Goal: Entertainment & Leisure: Consume media (video, audio)

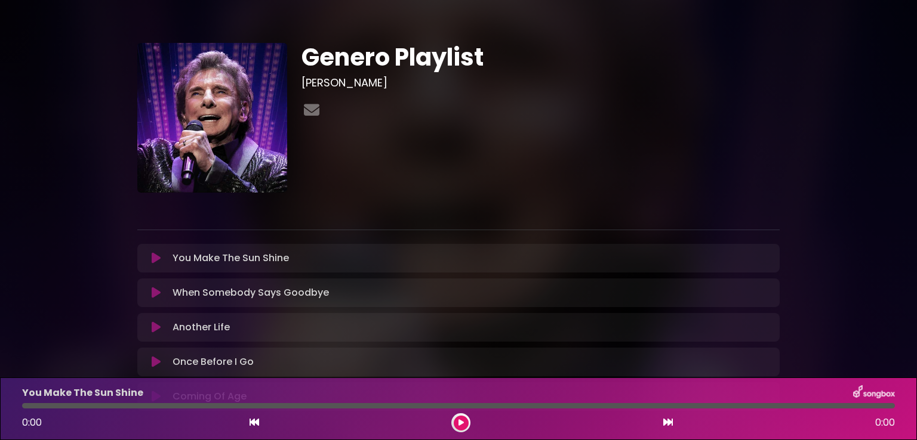
scroll to position [109, 0]
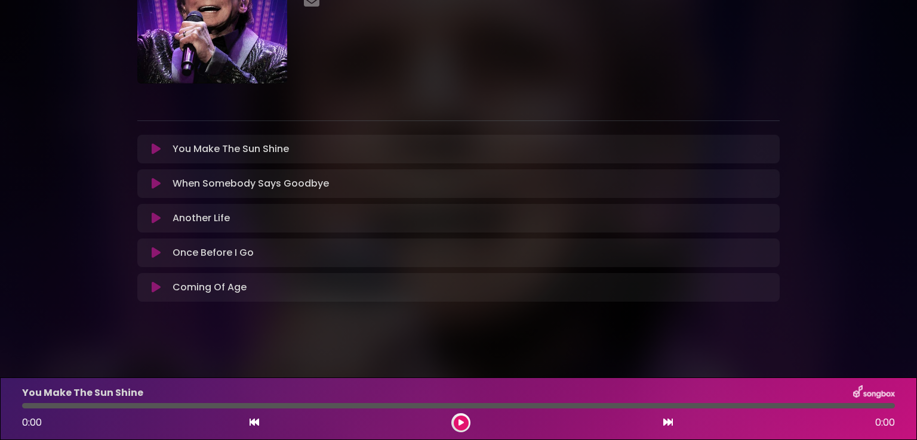
click at [613, 22] on div "Genero Playlist [PERSON_NAME]" at bounding box center [540, 9] width 492 height 150
click at [158, 219] on icon at bounding box center [156, 218] width 9 height 12
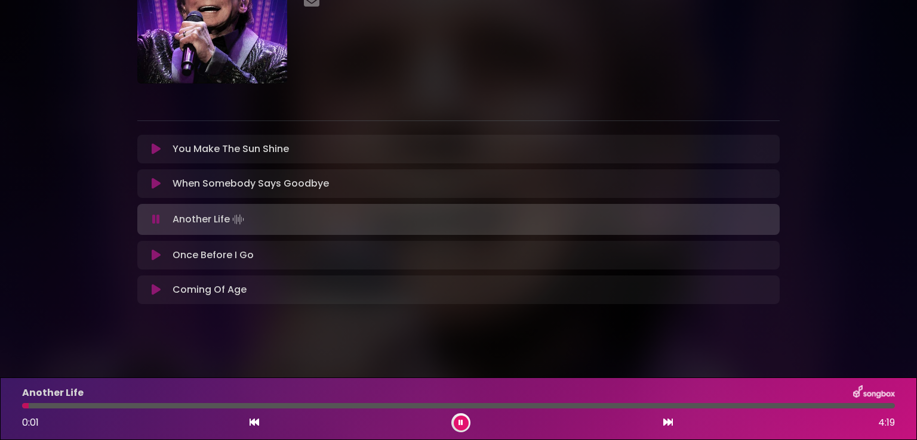
click at [153, 219] on icon at bounding box center [156, 220] width 8 height 12
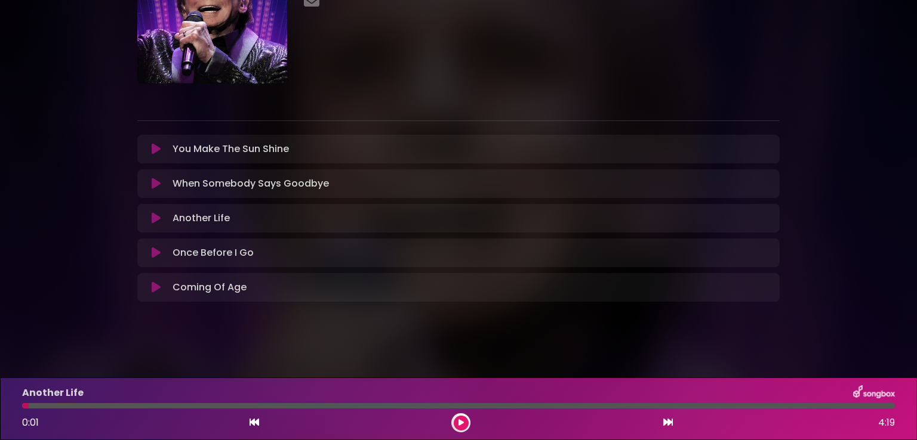
click at [158, 219] on icon at bounding box center [156, 218] width 9 height 12
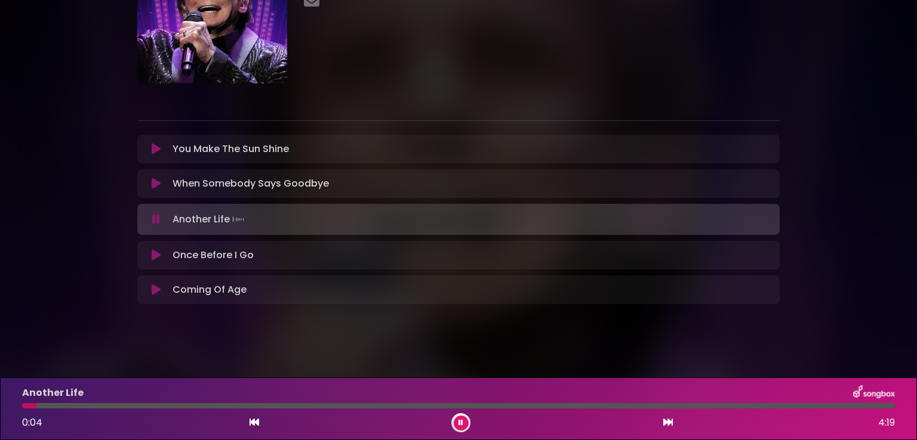
click at [158, 219] on icon at bounding box center [156, 220] width 8 height 12
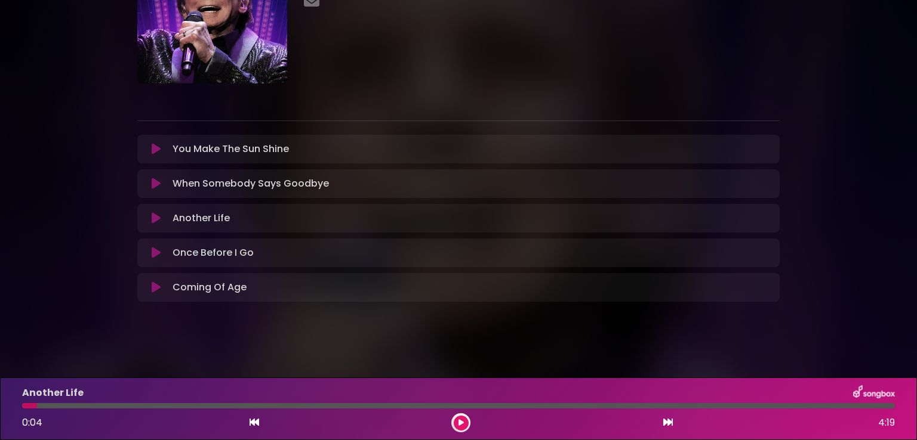
click at [156, 184] on icon at bounding box center [156, 184] width 9 height 12
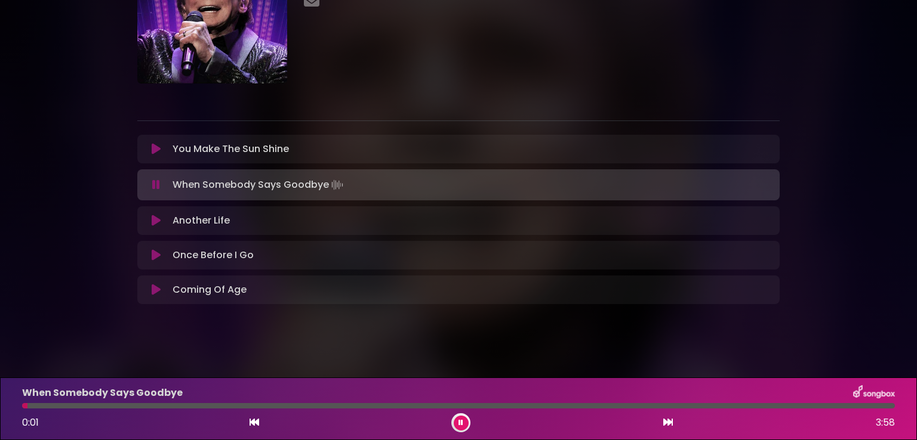
click at [156, 184] on icon at bounding box center [156, 185] width 8 height 12
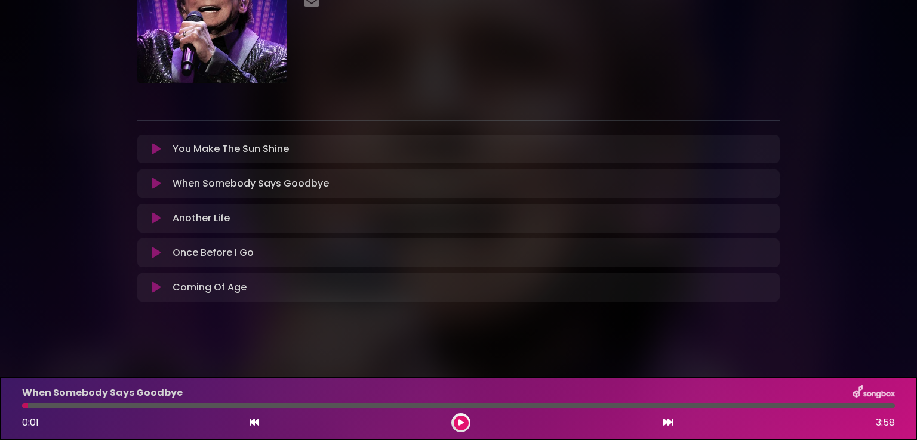
click at [155, 150] on icon at bounding box center [156, 149] width 9 height 12
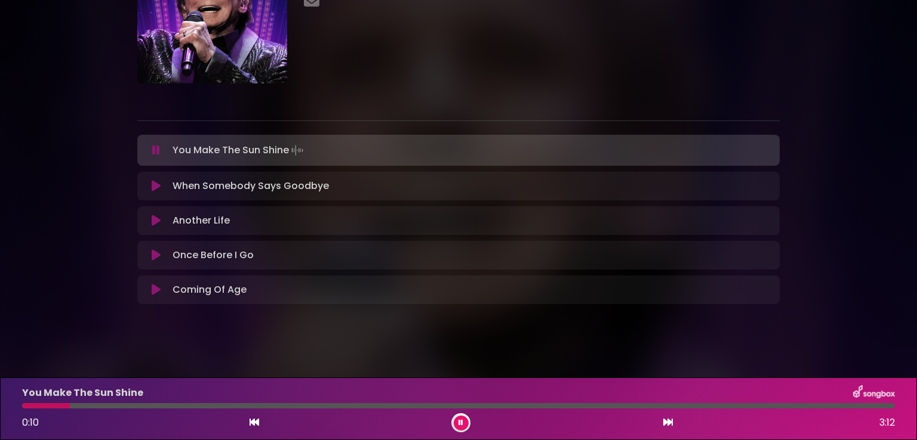
click at [155, 150] on icon at bounding box center [156, 150] width 8 height 12
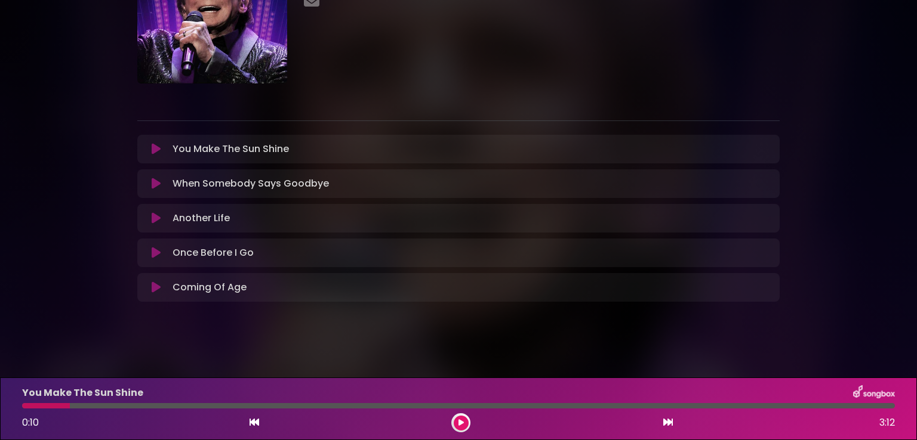
click at [63, 404] on div at bounding box center [46, 405] width 48 height 5
click at [257, 423] on icon at bounding box center [254, 423] width 10 height 10
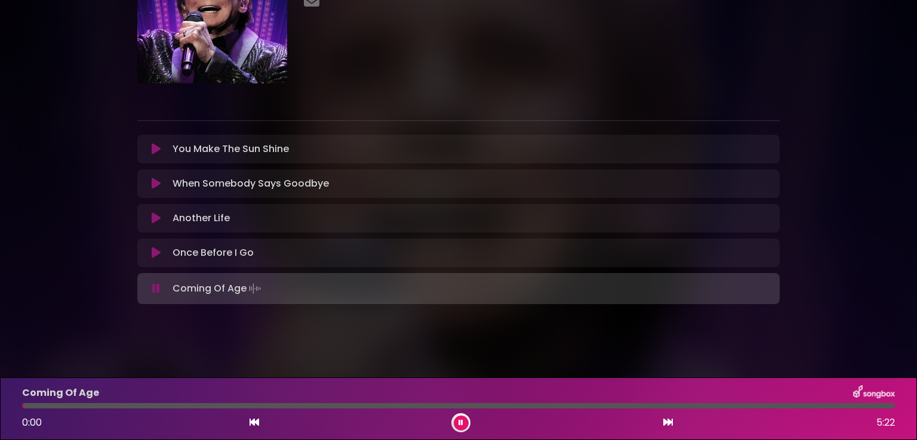
click at [464, 423] on button at bounding box center [461, 423] width 15 height 15
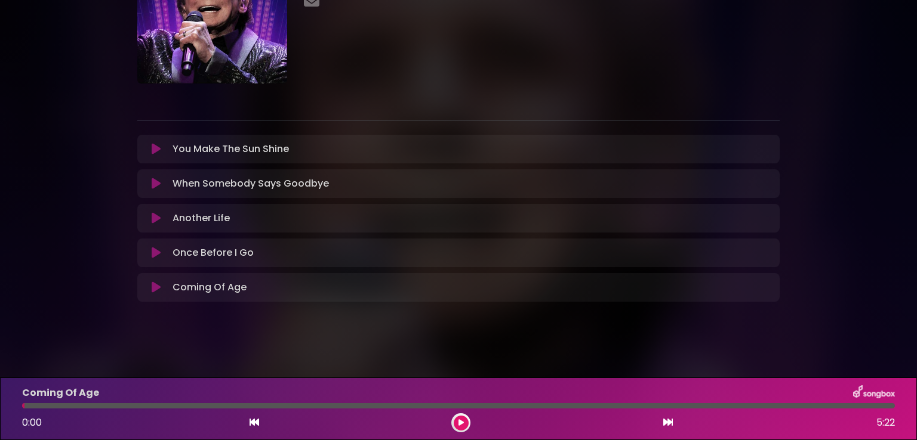
click at [155, 217] on icon at bounding box center [156, 218] width 9 height 12
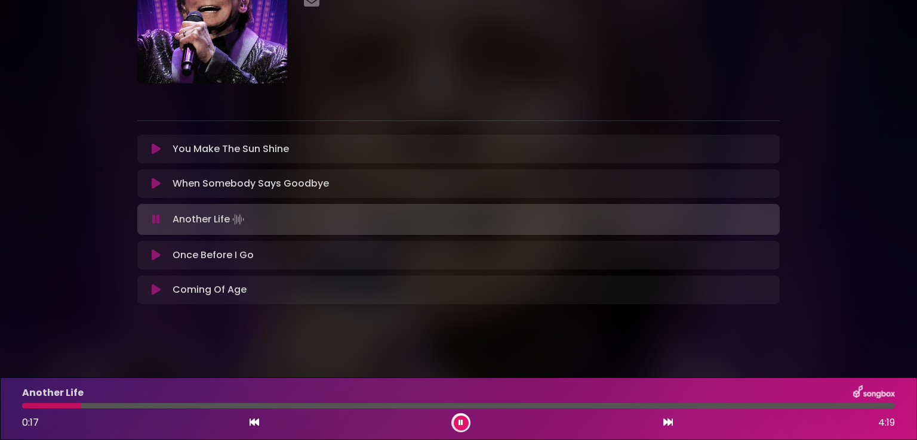
drag, startPoint x: 464, startPoint y: 423, endPoint x: 421, endPoint y: 404, distance: 47.6
click at [459, 423] on button at bounding box center [461, 423] width 15 height 15
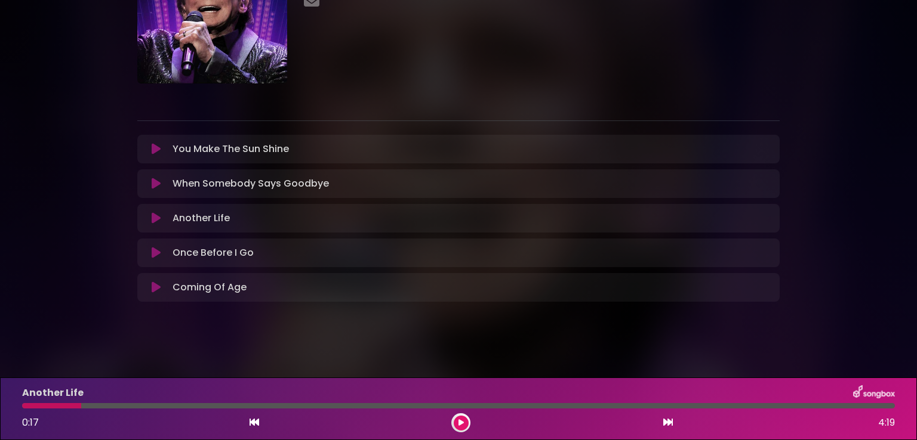
click at [157, 151] on icon at bounding box center [156, 149] width 9 height 12
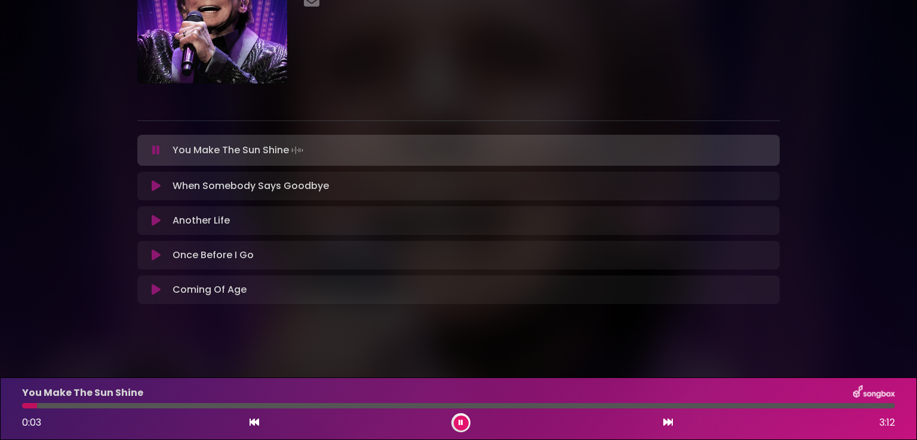
click at [461, 423] on icon at bounding box center [460, 423] width 5 height 7
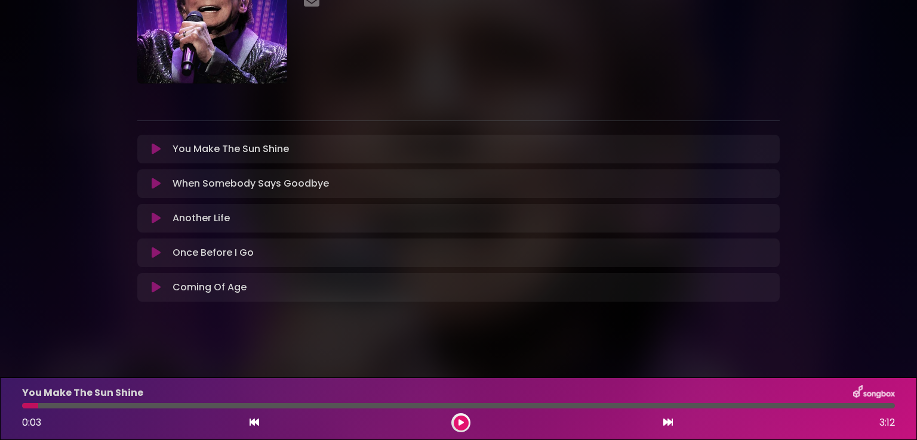
click at [461, 423] on icon at bounding box center [460, 423] width 5 height 7
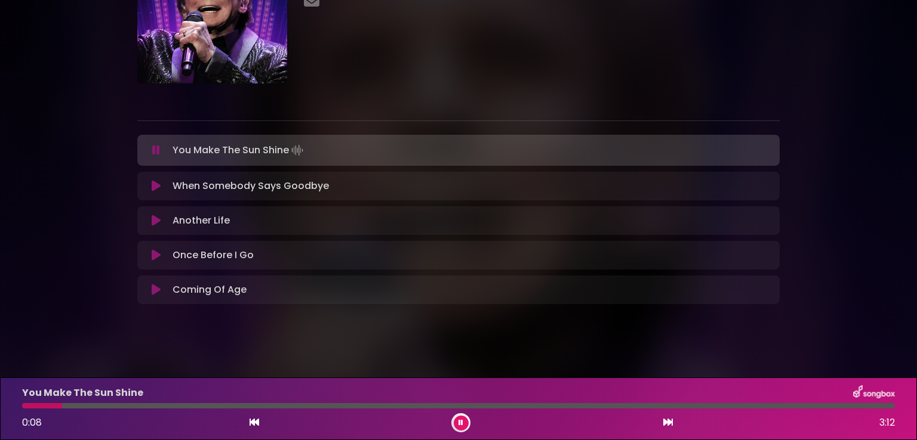
click at [461, 423] on icon at bounding box center [460, 423] width 5 height 7
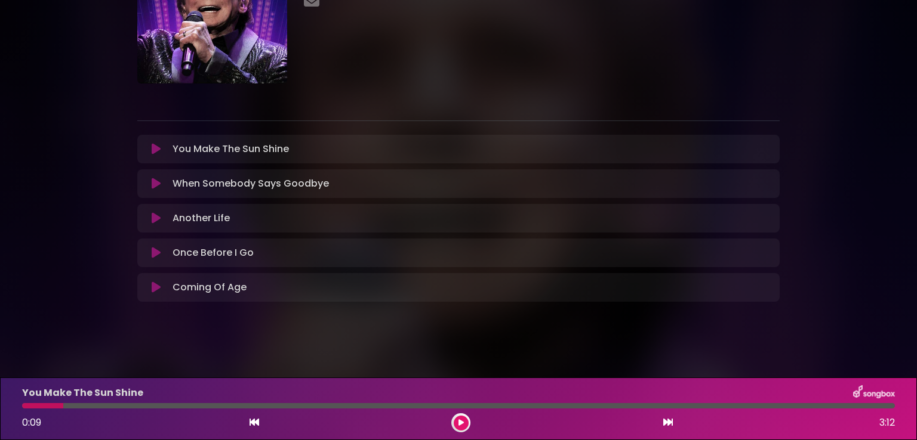
click at [32, 403] on div at bounding box center [42, 405] width 41 height 5
click at [39, 407] on div at bounding box center [42, 405] width 41 height 5
drag, startPoint x: 57, startPoint y: 408, endPoint x: 98, endPoint y: 409, distance: 41.2
click at [44, 411] on div "You Make The Sun Shine 0:09 3:12" at bounding box center [458, 409] width 887 height 47
click at [154, 145] on icon at bounding box center [156, 149] width 9 height 12
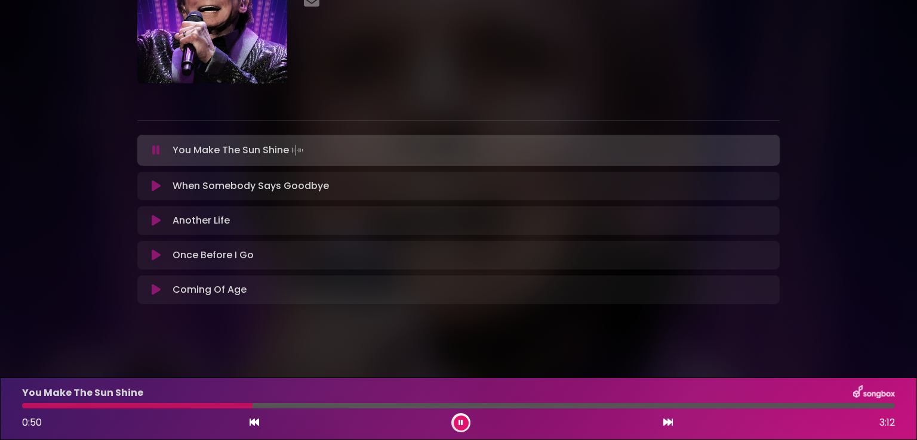
click at [464, 421] on button at bounding box center [461, 423] width 15 height 15
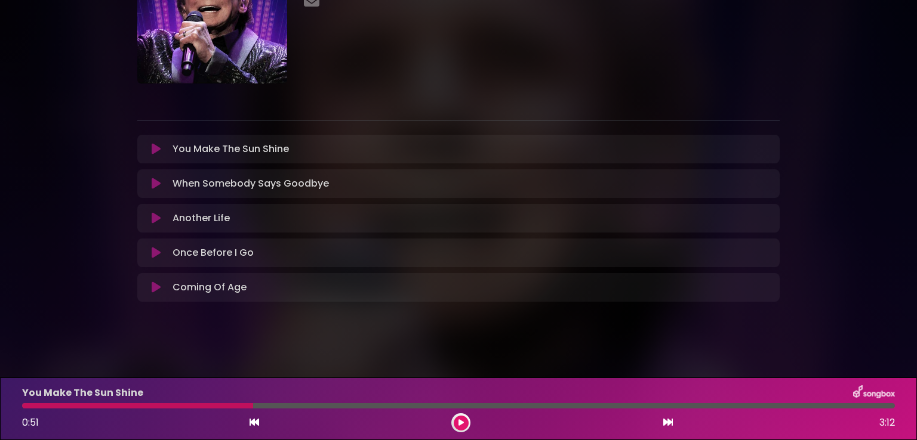
click at [149, 148] on button at bounding box center [155, 149] width 23 height 12
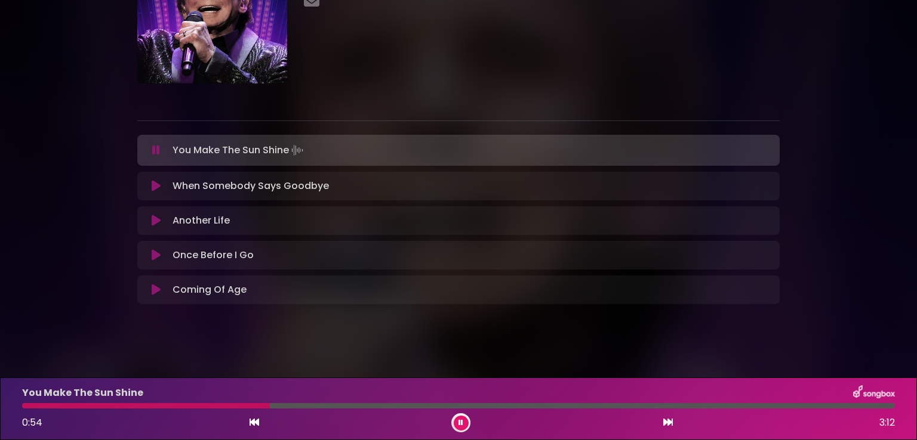
drag, startPoint x: 253, startPoint y: 405, endPoint x: 106, endPoint y: 395, distance: 147.8
click at [128, 400] on div "You Make The Sun Shine 0:54 3:12" at bounding box center [458, 409] width 887 height 47
click at [30, 406] on div at bounding box center [141, 405] width 239 height 5
click at [470, 427] on div "0:52 3:12" at bounding box center [458, 423] width 887 height 19
click at [468, 426] on div at bounding box center [460, 423] width 19 height 19
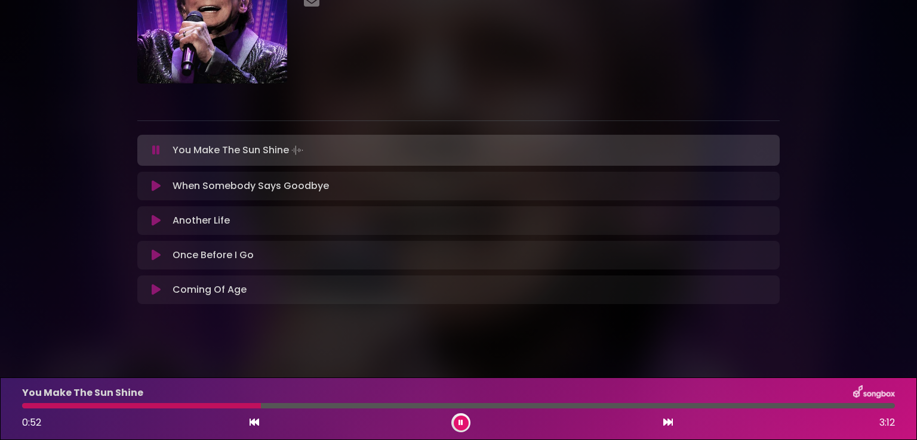
click at [464, 426] on button at bounding box center [461, 423] width 15 height 15
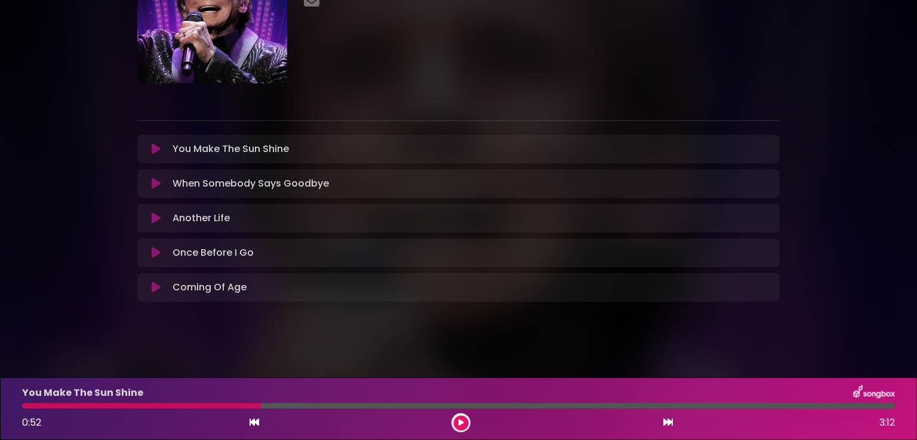
click at [464, 426] on button at bounding box center [461, 423] width 15 height 15
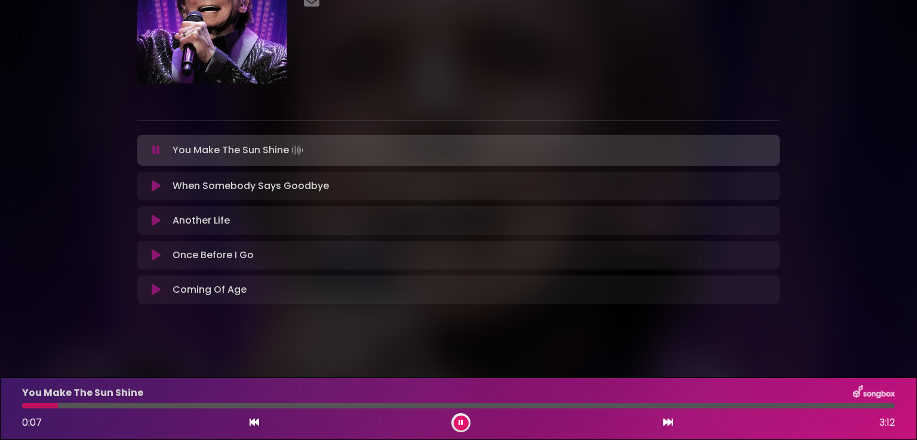
click at [157, 145] on icon at bounding box center [156, 150] width 8 height 12
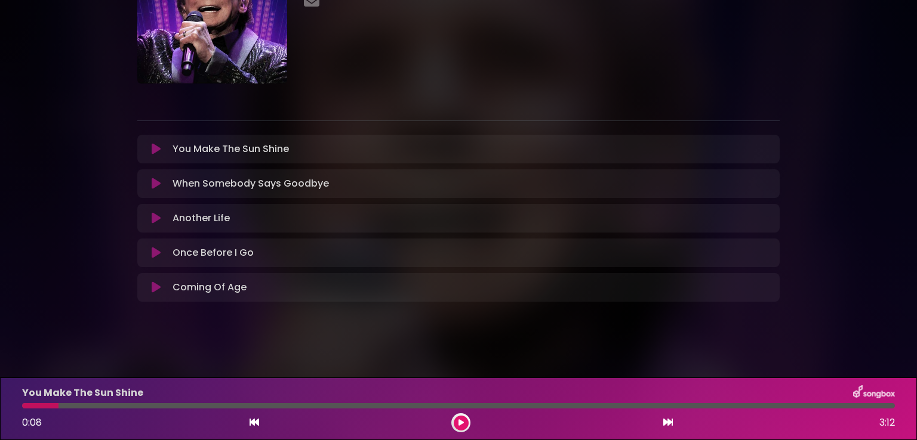
drag, startPoint x: 38, startPoint y: 409, endPoint x: 29, endPoint y: 407, distance: 9.1
click at [29, 407] on div "You Make The Sun Shine 0:08 3:12" at bounding box center [458, 409] width 887 height 47
click at [455, 417] on button at bounding box center [461, 423] width 15 height 15
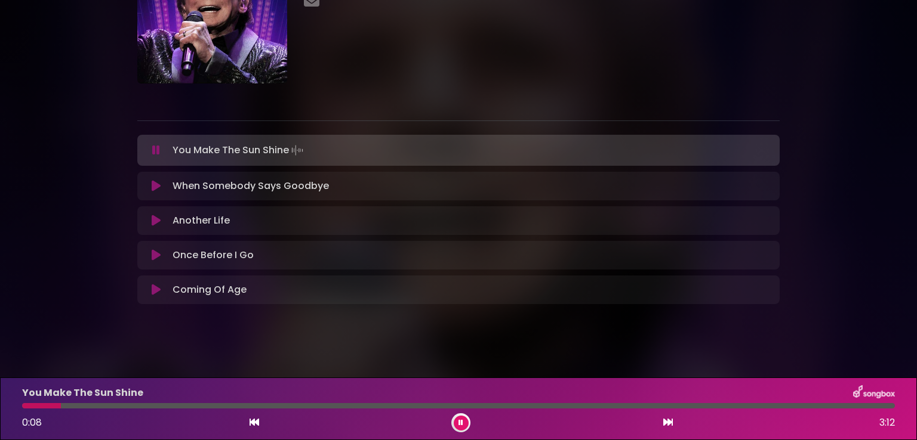
drag, startPoint x: 460, startPoint y: 421, endPoint x: 432, endPoint y: 423, distance: 28.1
click at [442, 423] on div "0:08 3:12" at bounding box center [458, 423] width 887 height 19
click at [36, 406] on div at bounding box center [43, 405] width 43 height 5
click at [460, 421] on icon at bounding box center [460, 423] width 5 height 7
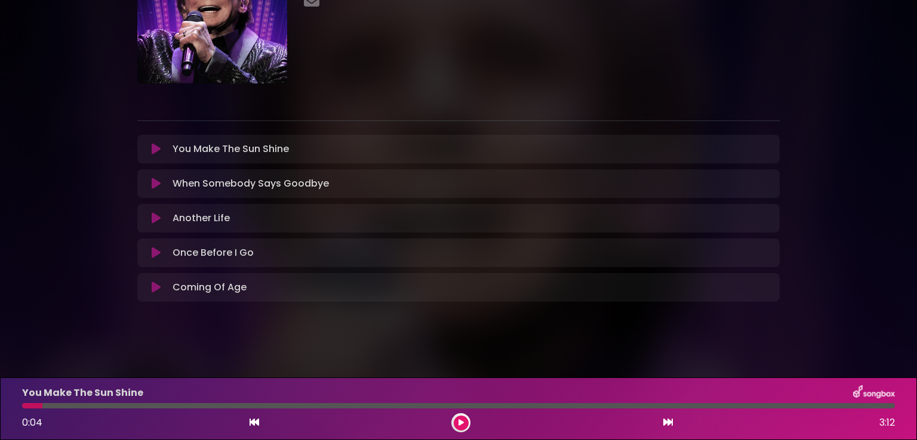
click at [466, 423] on button at bounding box center [461, 423] width 15 height 15
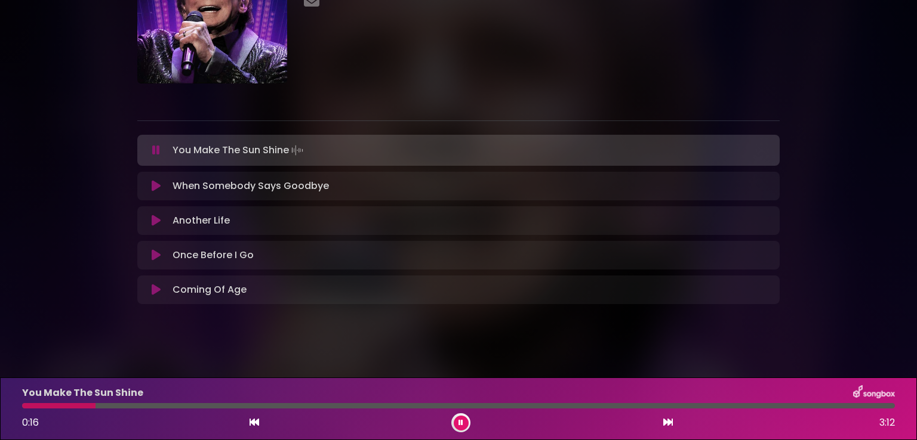
click at [466, 423] on button at bounding box center [461, 423] width 15 height 15
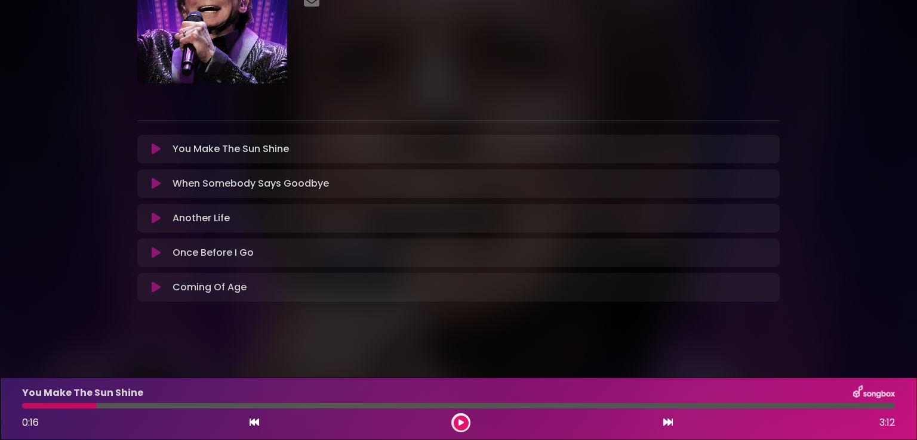
click at [466, 423] on button at bounding box center [461, 423] width 15 height 15
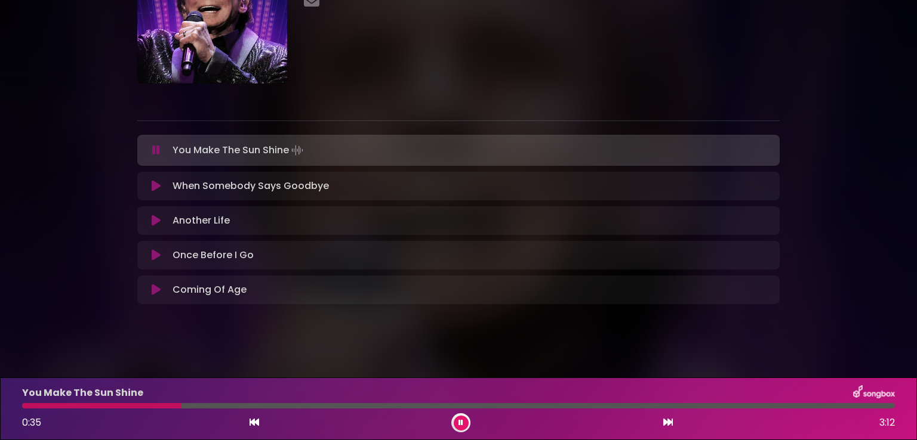
click at [466, 421] on button at bounding box center [461, 423] width 15 height 15
